Goal: Task Accomplishment & Management: Manage account settings

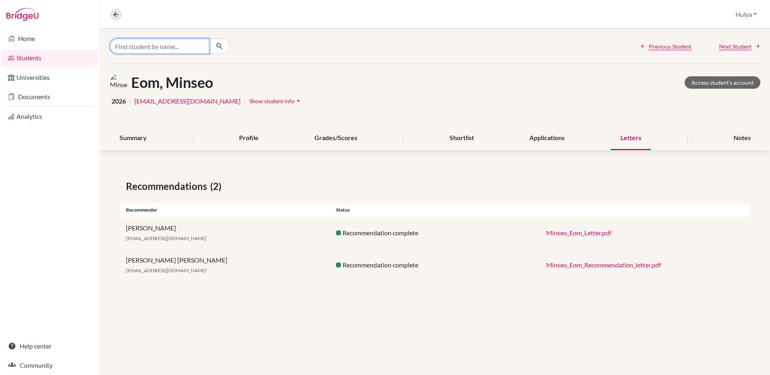
click at [187, 47] on input "Find student by name..." at bounding box center [159, 46] width 99 height 15
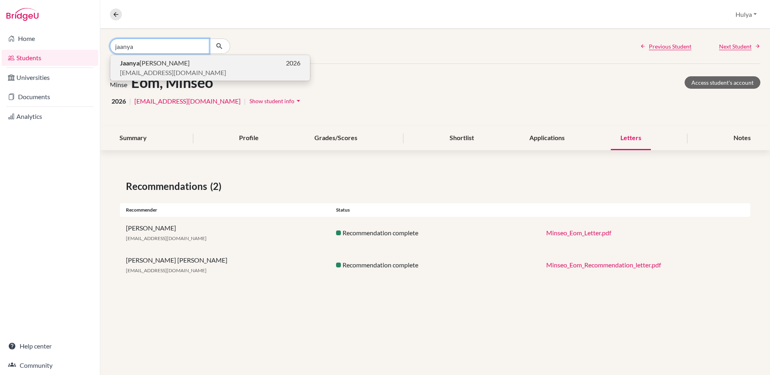
type input "jaanya"
click at [171, 65] on p "[PERSON_NAME] 2026" at bounding box center [210, 63] width 181 height 10
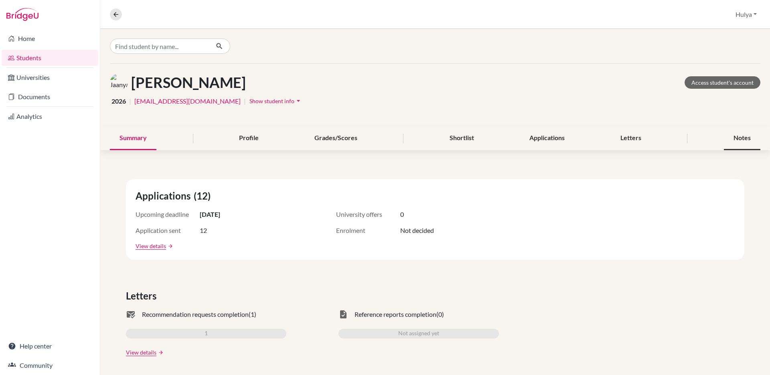
click at [727, 141] on div "Notes" at bounding box center [742, 138] width 37 height 24
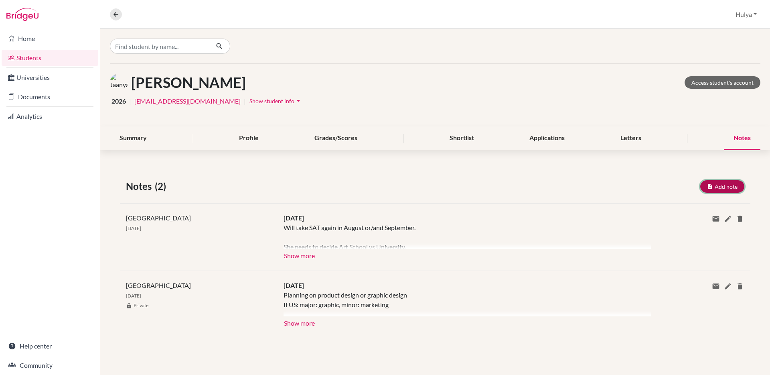
click at [717, 190] on button "Add note" at bounding box center [722, 186] width 44 height 12
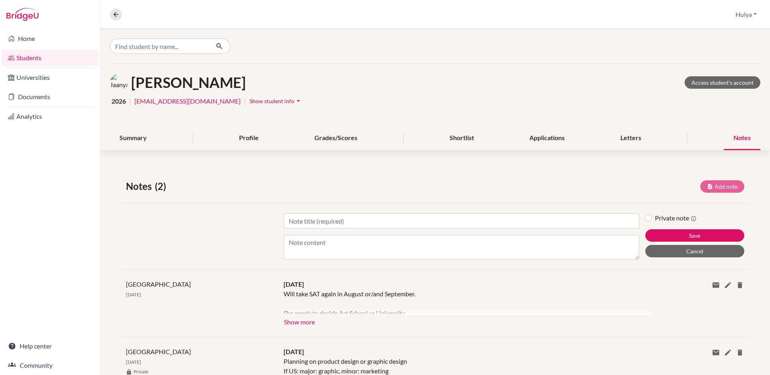
click at [321, 211] on div "Title Content Private note Save Cancel" at bounding box center [435, 236] width 631 height 66
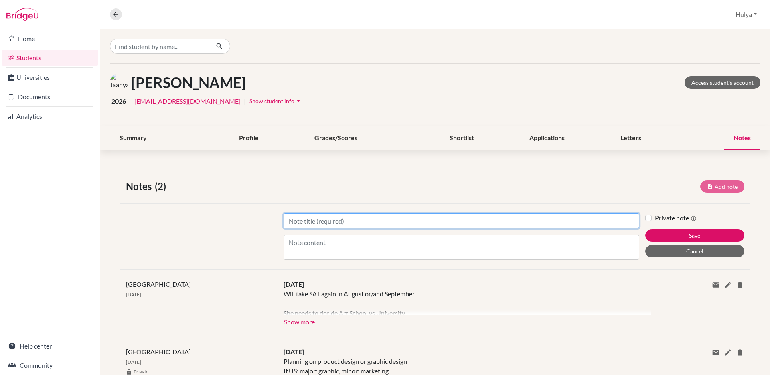
click at [317, 217] on input "Title" at bounding box center [462, 220] width 356 height 15
type input "[DATE]"
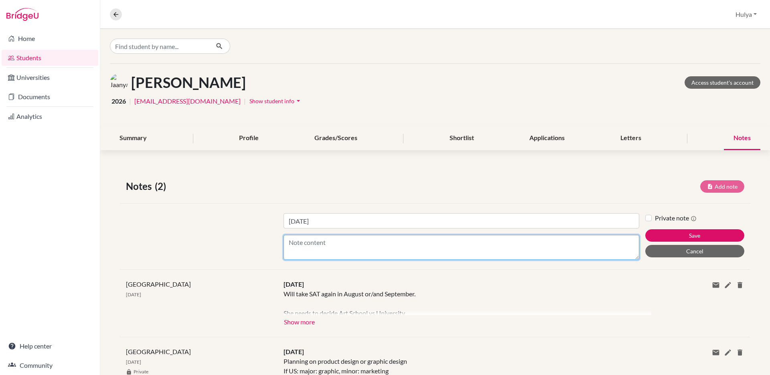
click at [322, 235] on textarea "Content" at bounding box center [462, 247] width 356 height 25
click at [639, 257] on textarea "Meeting with [PERSON_NAME]. Currently at 39/45 points." at bounding box center [462, 247] width 356 height 25
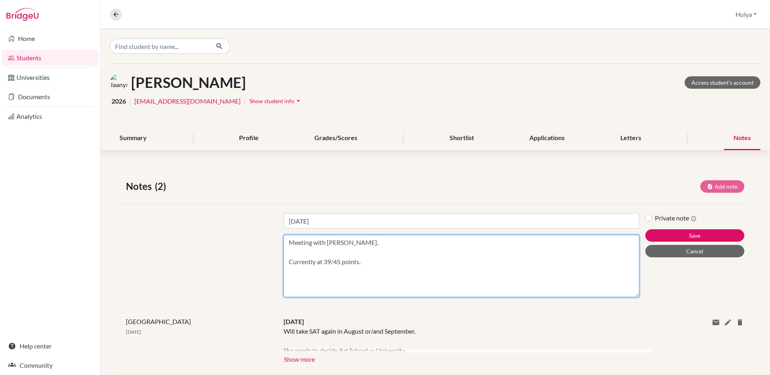
scroll to position [0, 0]
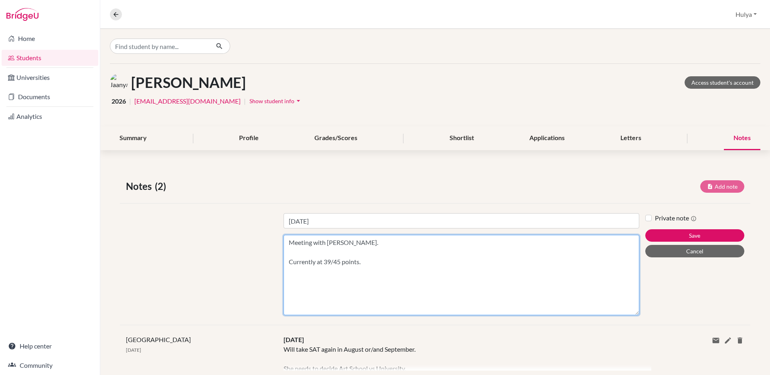
drag, startPoint x: 637, startPoint y: 258, endPoint x: 619, endPoint y: 373, distance: 116.9
click at [619, 373] on div "Notes (2) Add note Title [DATE] Content Meeting with Andi. Currently at 39/45 p…" at bounding box center [435, 319] width 670 height 319
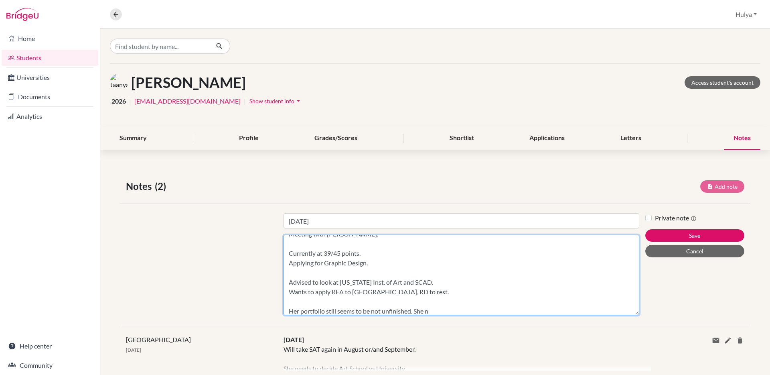
scroll to position [31, 0]
drag, startPoint x: 381, startPoint y: 311, endPoint x: 375, endPoint y: 311, distance: 5.3
click at [375, 311] on textarea "Meeting with [PERSON_NAME]. Currently at 39/45 points. Applying for Graphic Des…" at bounding box center [462, 275] width 356 height 80
click at [334, 303] on textarea "Meeting with [PERSON_NAME]. Currently at 39/45 points. Applying for Graphic Des…" at bounding box center [462, 275] width 356 height 80
drag, startPoint x: 381, startPoint y: 290, endPoint x: 372, endPoint y: 290, distance: 9.2
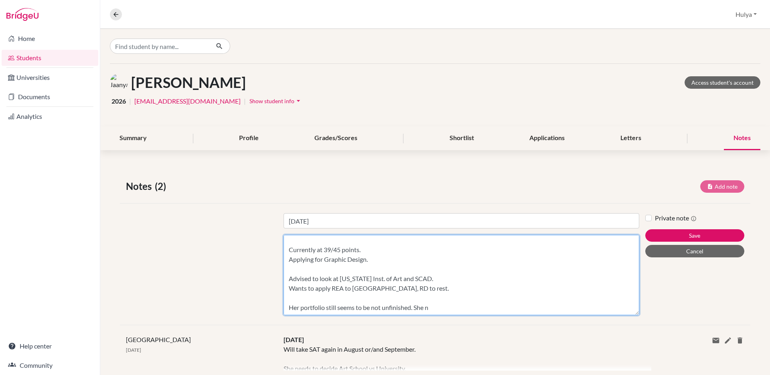
click at [372, 290] on textarea "Meeting with [PERSON_NAME]. Currently at 39/45 points. Applying for Graphic Des…" at bounding box center [462, 275] width 356 height 80
click at [430, 287] on textarea "Meeting with [PERSON_NAME]. Currently at 39/45 points. Applying for Graphic Des…" at bounding box center [462, 275] width 356 height 80
click at [437, 313] on textarea "Meeting with [PERSON_NAME]. Currently at 39/45 points. Applying for Graphic Des…" at bounding box center [462, 275] width 356 height 80
type textarea "Meeting with [PERSON_NAME]. Currently at 39/45 points. Applying for Graphic Des…"
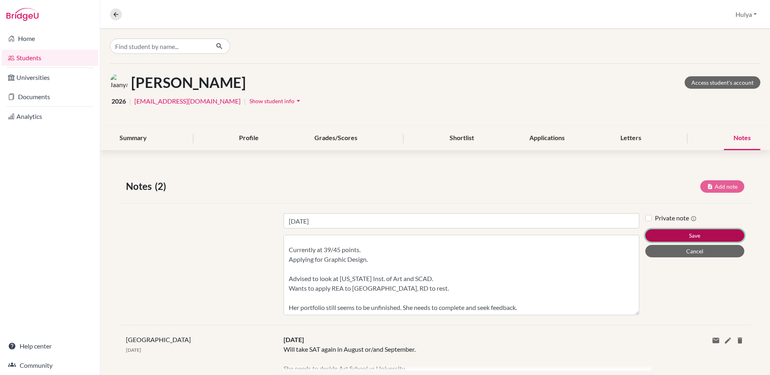
click at [684, 233] on button "Save" at bounding box center [694, 235] width 99 height 12
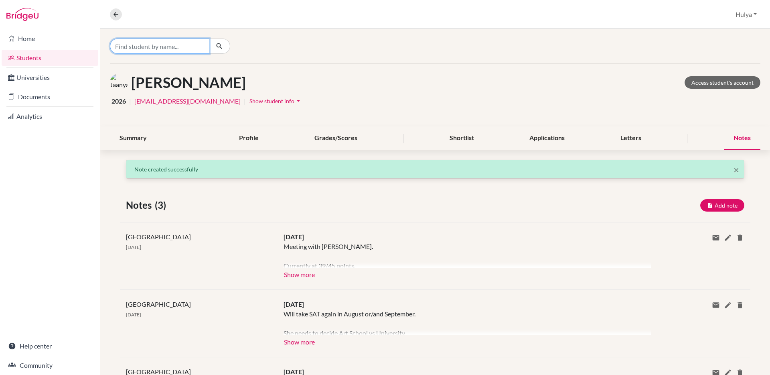
click at [198, 44] on input "Find student by name..." at bounding box center [159, 46] width 99 height 15
type input "hidemo"
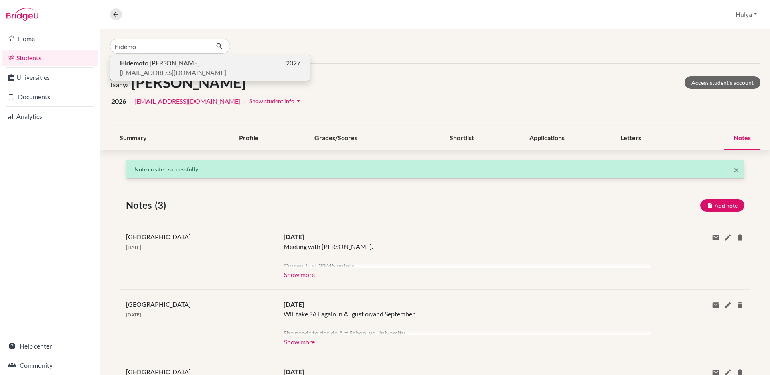
click at [187, 62] on p "Hidemo to [PERSON_NAME] 2027" at bounding box center [210, 63] width 181 height 10
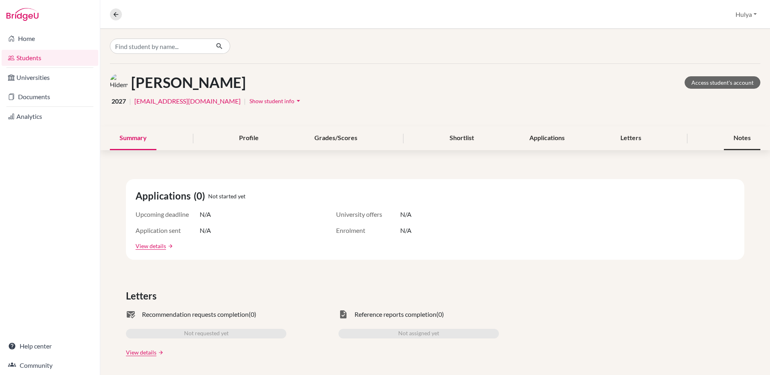
click at [733, 137] on div "Notes" at bounding box center [742, 138] width 37 height 24
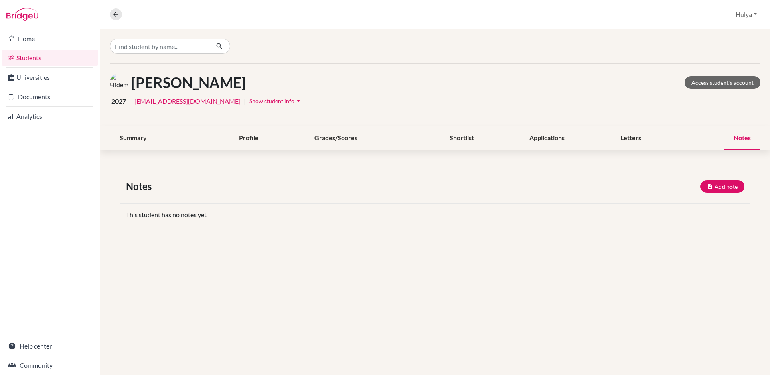
click at [732, 193] on div "Notes Add note" at bounding box center [435, 186] width 631 height 14
click at [731, 191] on button "Add note" at bounding box center [722, 186] width 44 height 12
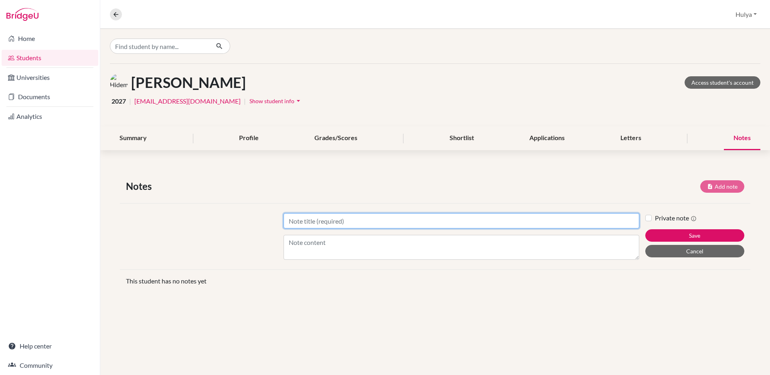
click at [475, 222] on input "Title" at bounding box center [462, 220] width 356 height 15
type input "[DATE]"
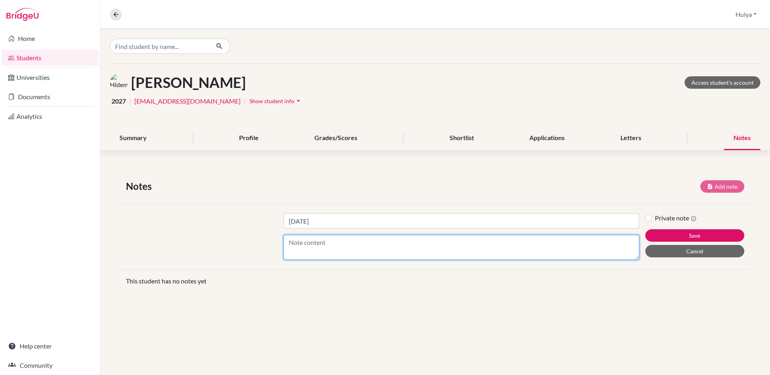
click at [404, 250] on textarea "Content" at bounding box center [462, 247] width 356 height 25
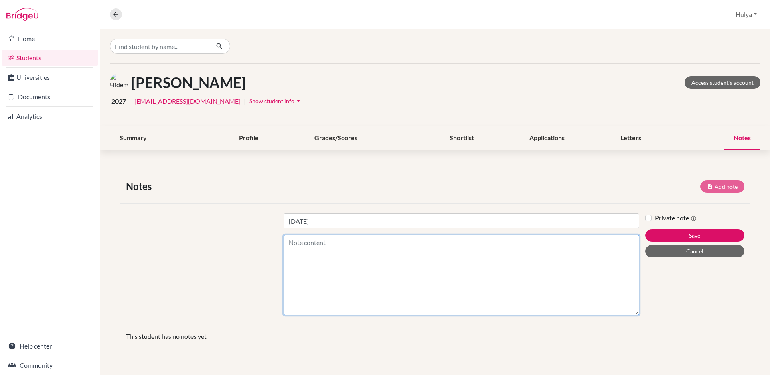
drag, startPoint x: 637, startPoint y: 258, endPoint x: 628, endPoint y: 361, distance: 103.4
click at [628, 361] on div "Notes Add note Title [DATE] Content Private note Save Cancel This student has n…" at bounding box center [435, 263] width 670 height 207
click at [392, 281] on textarea "Will focus on Environmental Studies. Attended Oxford summer school. Wants to st…" at bounding box center [462, 275] width 356 height 80
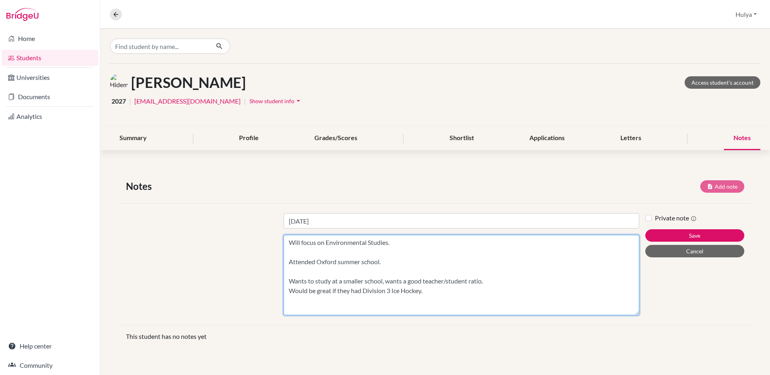
click at [435, 295] on textarea "Will focus on Environmental Studies. Attended Oxford summer school. Wants to st…" at bounding box center [462, 275] width 356 height 80
type textarea "Will focus on Environmental Studies. Attended Oxford summer school. Wants to st…"
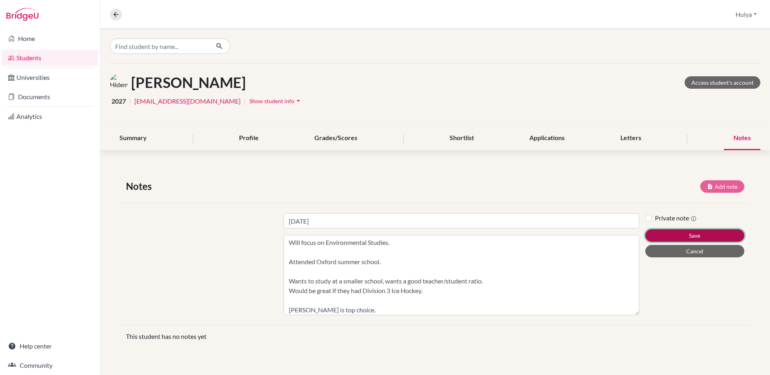
click at [678, 234] on button "Save" at bounding box center [694, 235] width 99 height 12
